Goal: Task Accomplishment & Management: Manage account settings

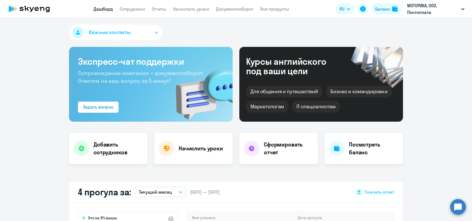
select select "30"
click at [143, 9] on link "Сотрудники" at bounding box center [132, 9] width 25 height 6
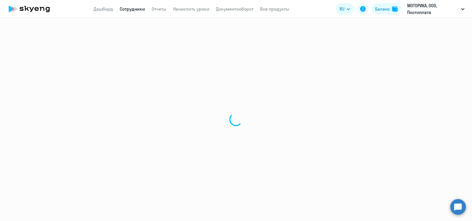
select select "30"
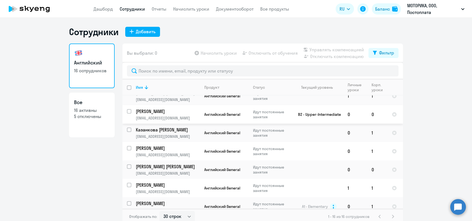
scroll to position [148, 0]
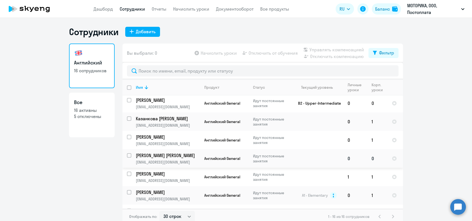
click at [127, 155] on input "select row 41408393" at bounding box center [132, 158] width 11 height 11
checkbox input "true"
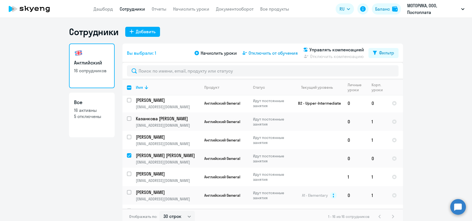
click at [288, 54] on span "Отключить от обучения" at bounding box center [273, 53] width 49 height 7
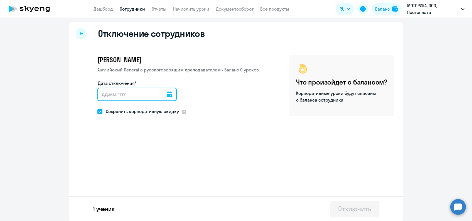
click at [156, 92] on input "Дата отключения*" at bounding box center [136, 93] width 79 height 13
click at [167, 94] on icon at bounding box center [170, 94] width 6 height 6
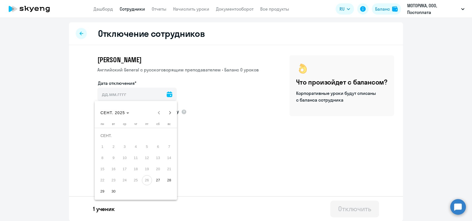
click at [110, 189] on span "30" at bounding box center [114, 191] width 10 height 10
type input "[DATE]"
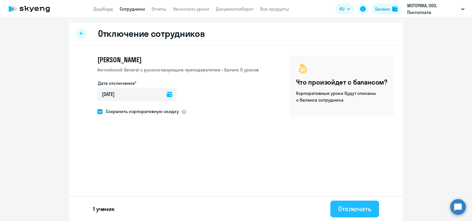
click at [338, 211] on div "Отключить" at bounding box center [354, 208] width 33 height 9
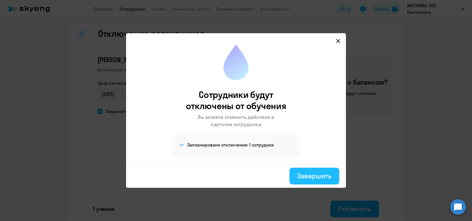
click at [322, 176] on div "Завершить" at bounding box center [314, 175] width 34 height 9
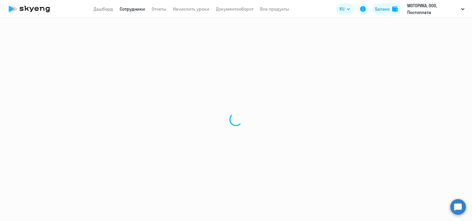
select select "30"
